Goal: Navigation & Orientation: Find specific page/section

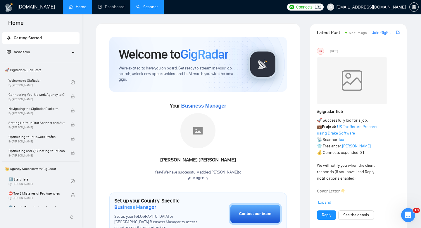
click at [150, 6] on link "Scanner" at bounding box center [147, 6] width 22 height 5
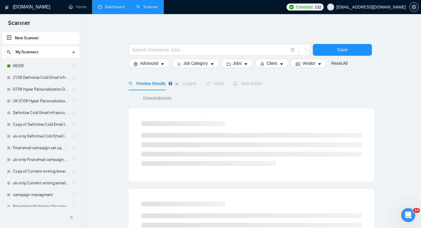
click at [111, 7] on link "Dashboard" at bounding box center [111, 6] width 27 height 5
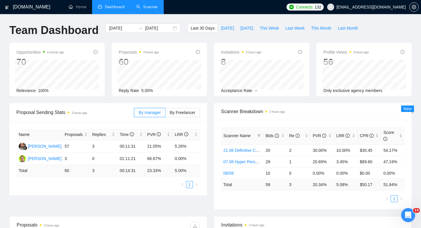
click at [259, 56] on div "8" at bounding box center [241, 61] width 40 height 11
click at [232, 53] on span "Invitations 3 hours ago" at bounding box center [241, 52] width 40 height 7
